Goal: Check status

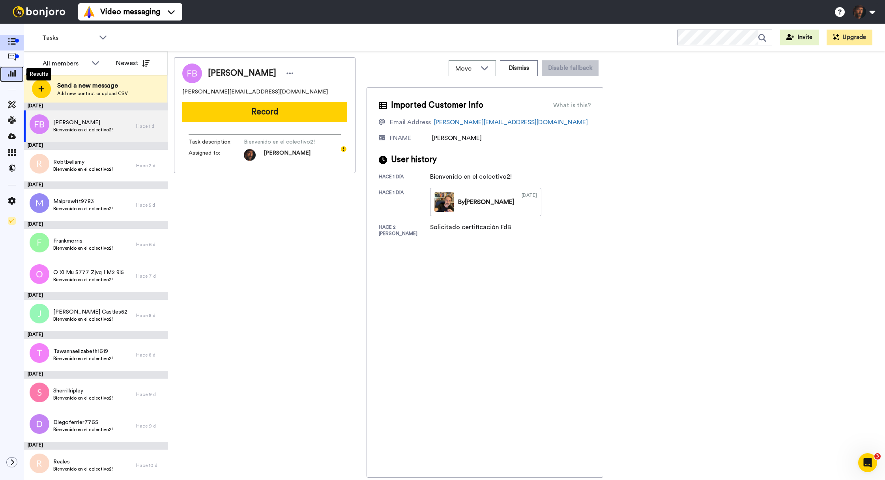
click at [12, 73] on icon at bounding box center [12, 72] width 8 height 7
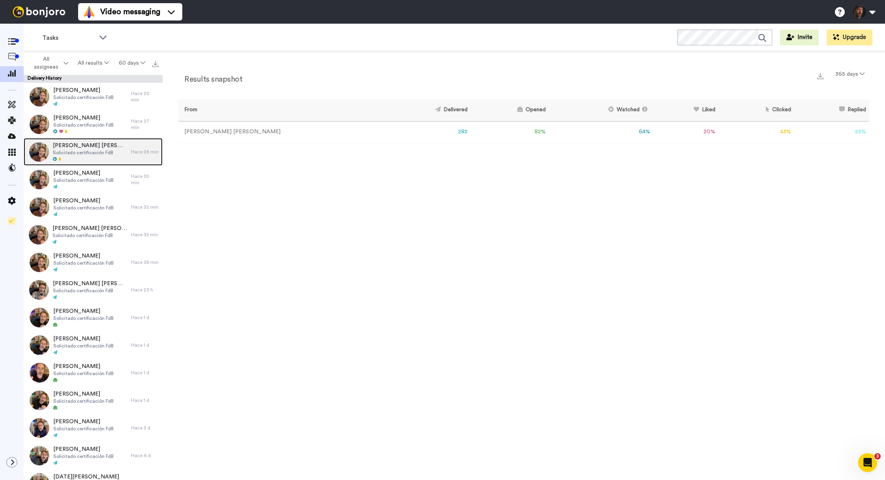
click at [80, 153] on span "Solicitado certificación FdB" at bounding box center [90, 153] width 74 height 6
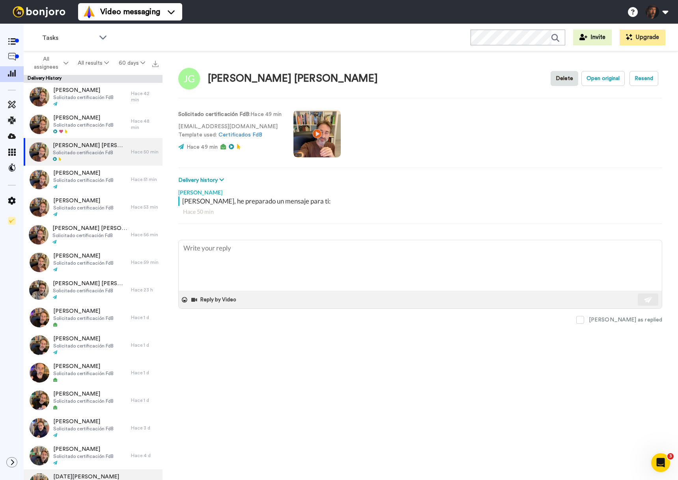
type textarea "x"
